Goal: Book appointment/travel/reservation

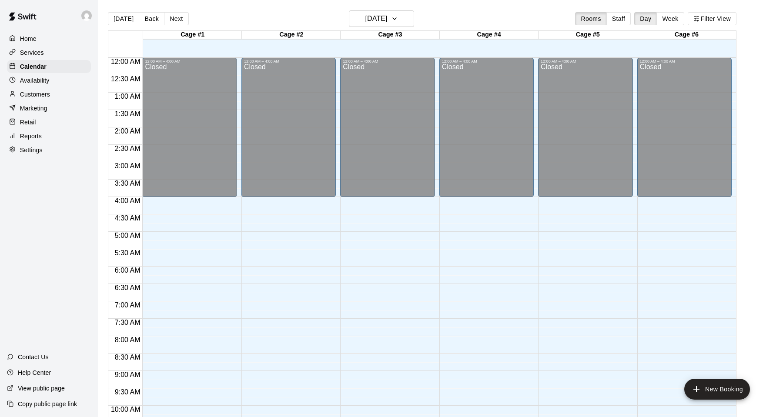
scroll to position [284, 0]
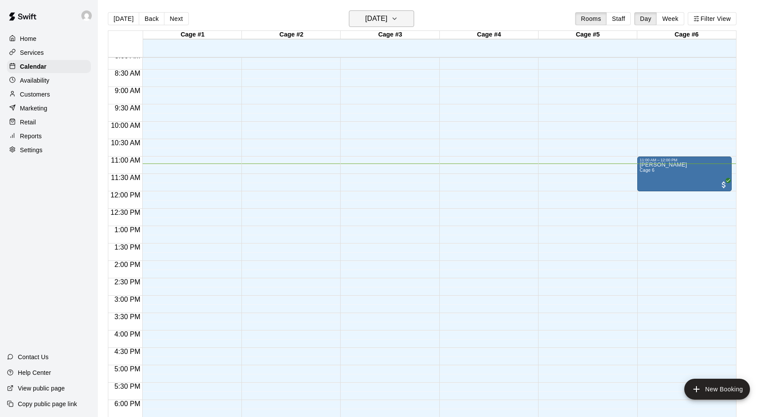
click at [411, 21] on button "[DATE]" at bounding box center [381, 18] width 65 height 17
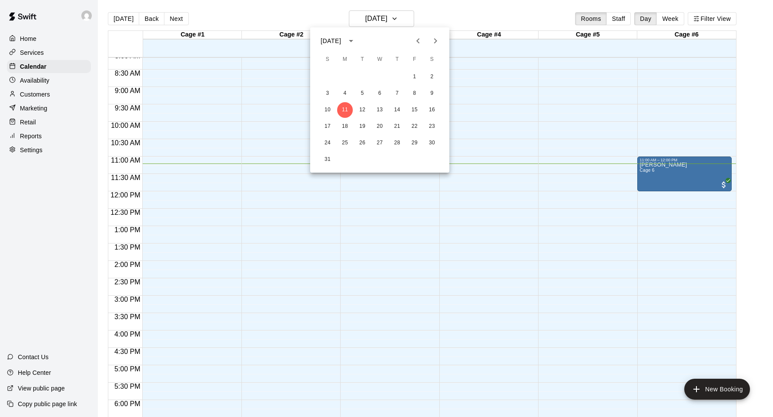
click at [463, 19] on div at bounding box center [386, 208] width 773 height 417
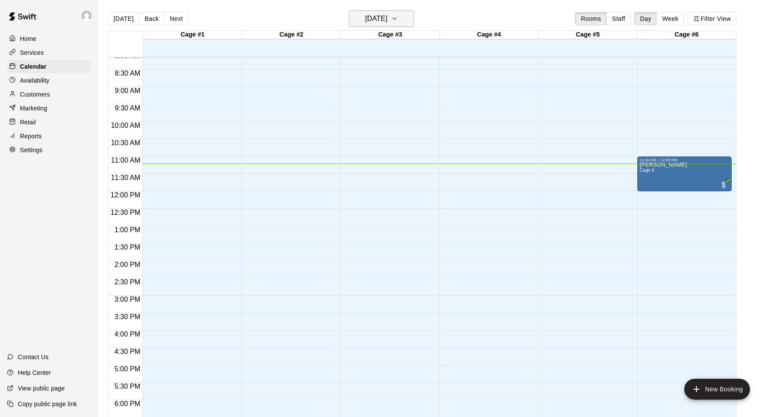
click at [409, 21] on button "[DATE]" at bounding box center [381, 18] width 65 height 17
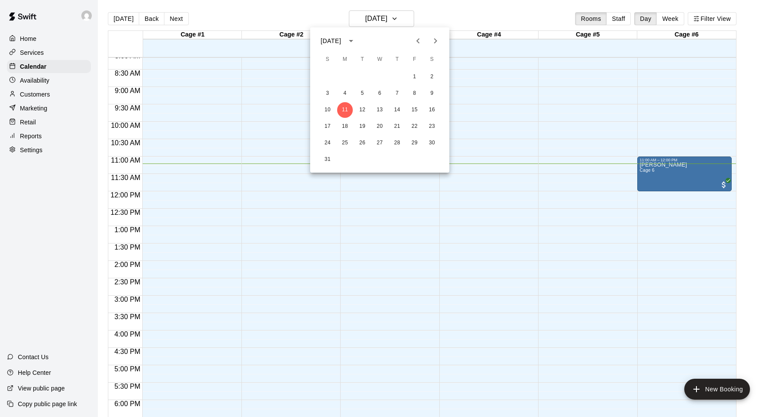
click at [439, 39] on icon "Next month" at bounding box center [435, 41] width 10 height 10
click at [396, 76] on button "4" at bounding box center [397, 77] width 16 height 16
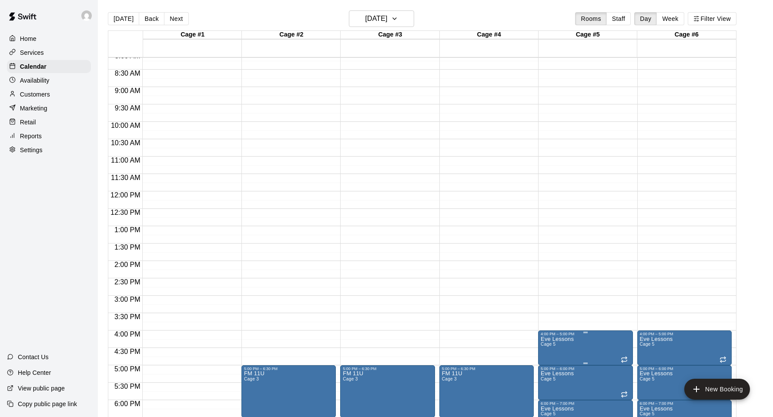
click at [613, 333] on div "4:00 PM – 5:00 PM" at bounding box center [584, 334] width 89 height 4
click at [548, 340] on icon "edit" at bounding box center [549, 341] width 10 height 10
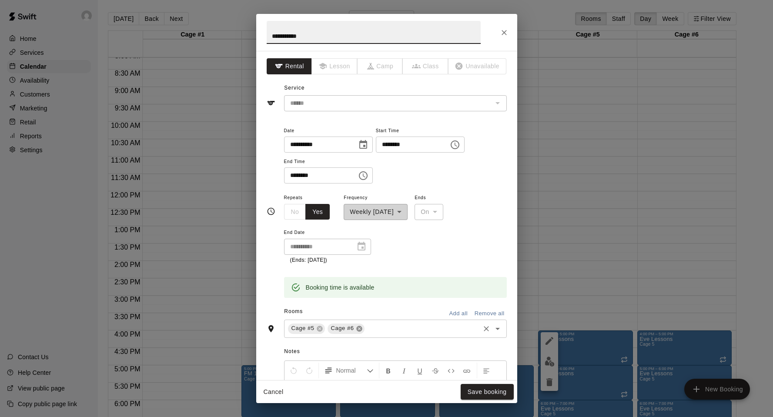
click at [361, 329] on icon at bounding box center [359, 329] width 6 height 6
click at [494, 393] on button "Save booking" at bounding box center [486, 392] width 53 height 16
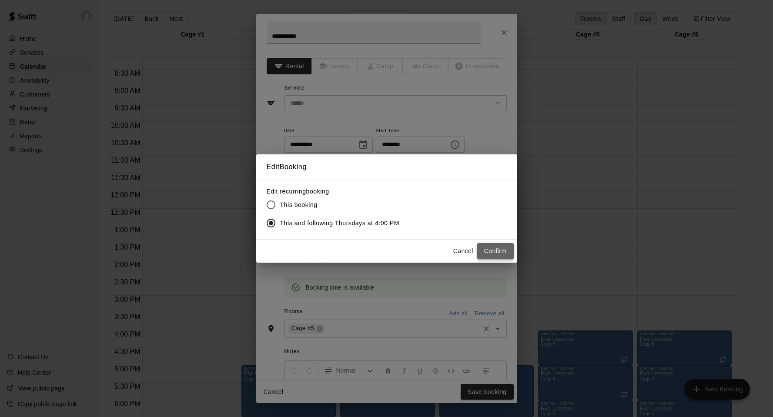
click at [491, 255] on button "Confirm" at bounding box center [495, 251] width 37 height 16
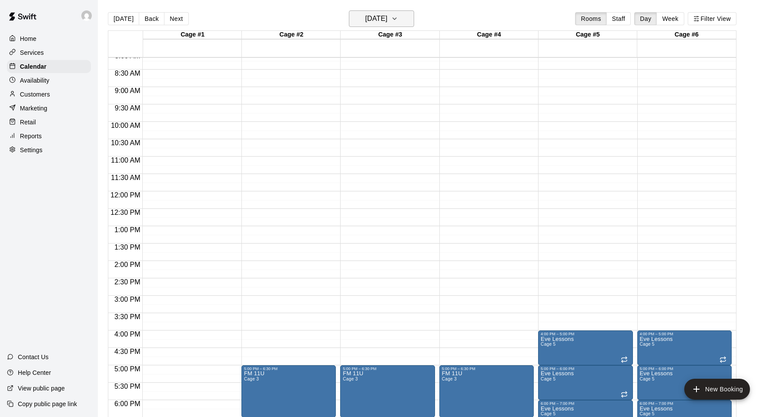
click at [413, 19] on button "[DATE]" at bounding box center [381, 18] width 65 height 17
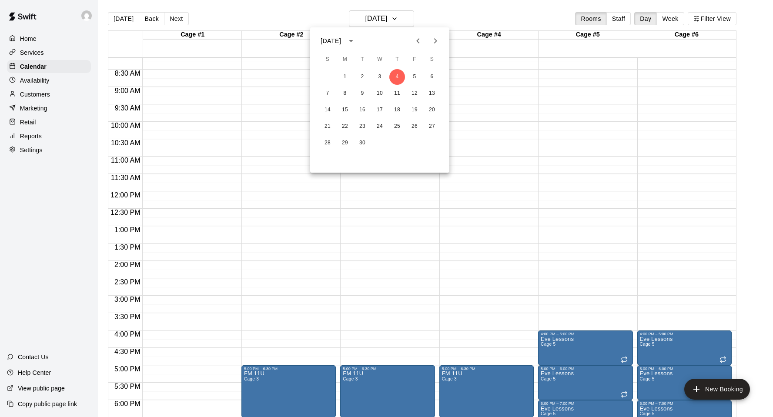
click at [436, 38] on icon "Next month" at bounding box center [435, 41] width 10 height 10
click at [380, 113] on button "15" at bounding box center [380, 110] width 16 height 16
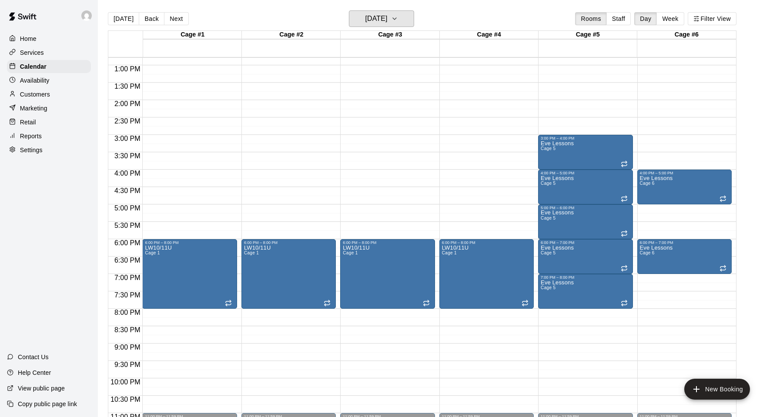
scroll to position [466, 0]
